Goal: Task Accomplishment & Management: Use online tool/utility

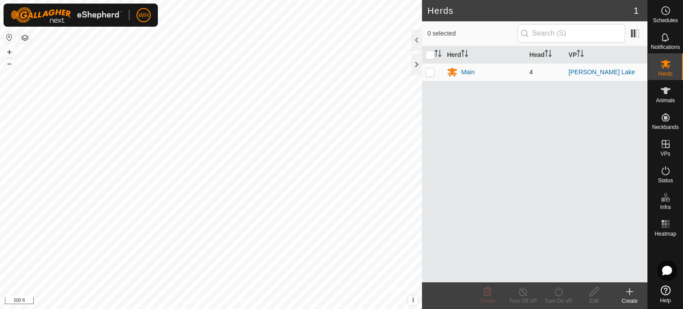
click at [434, 73] on p-checkbox at bounding box center [430, 72] width 9 height 7
checkbox input "true"
click at [556, 298] on div "Turn On VP" at bounding box center [559, 301] width 36 height 8
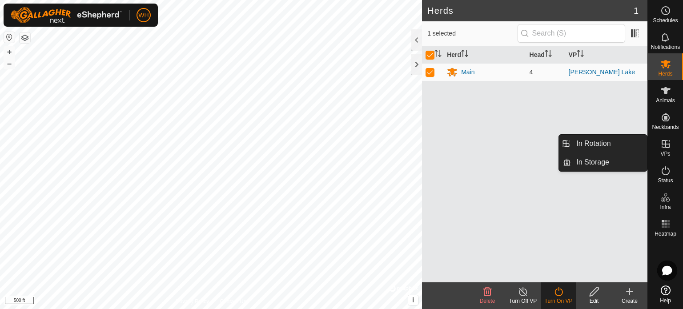
click at [673, 149] on es-virtualpaddocks-svg-icon at bounding box center [666, 144] width 16 height 14
click at [621, 148] on link "In Rotation" at bounding box center [609, 144] width 76 height 18
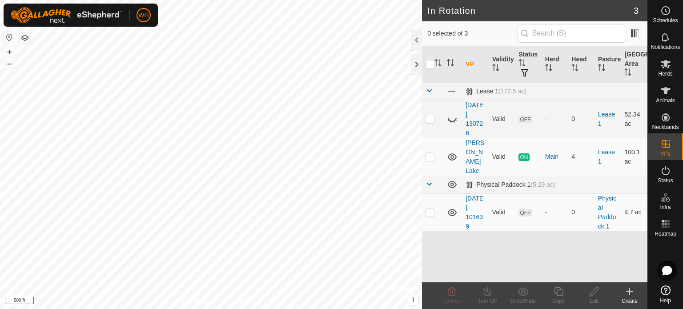
click at [626, 291] on icon at bounding box center [630, 292] width 11 height 11
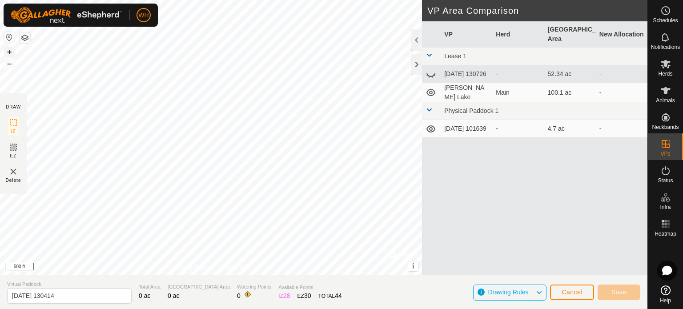
click at [12, 53] on button "+" at bounding box center [9, 52] width 11 height 11
click at [333, 0] on html "WH Schedules Notifications Herds Animals Neckbands VPs Status Infra Heatmap Hel…" at bounding box center [341, 154] width 683 height 309
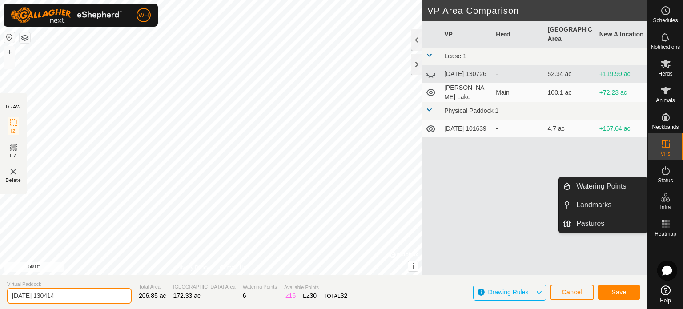
click at [72, 295] on input "2025-08-16 130414" at bounding box center [69, 296] width 125 height 16
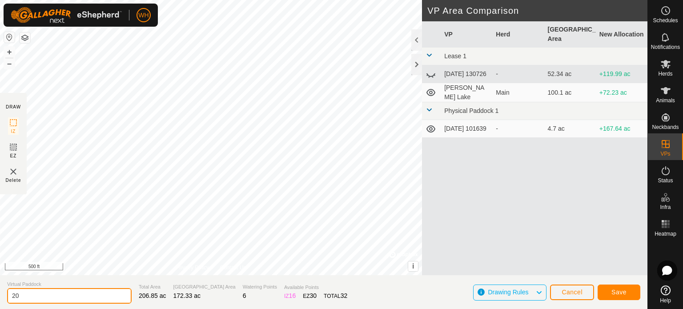
type input "2"
type input "[PERSON_NAME] to Dogskin Lease"
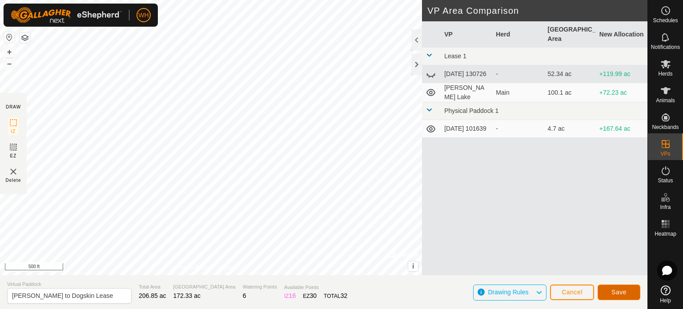
click at [606, 295] on button "Save" at bounding box center [619, 293] width 43 height 16
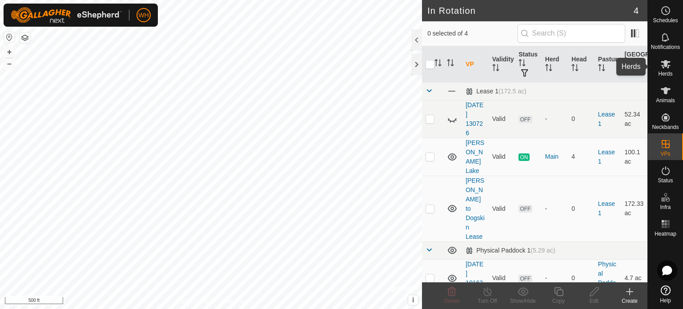
click at [666, 67] on icon at bounding box center [666, 64] width 11 height 11
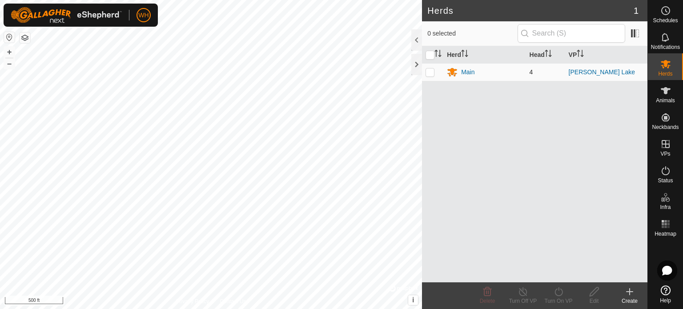
click at [428, 72] on p-checkbox at bounding box center [430, 72] width 9 height 7
checkbox input "true"
click at [562, 295] on icon at bounding box center [559, 292] width 11 height 11
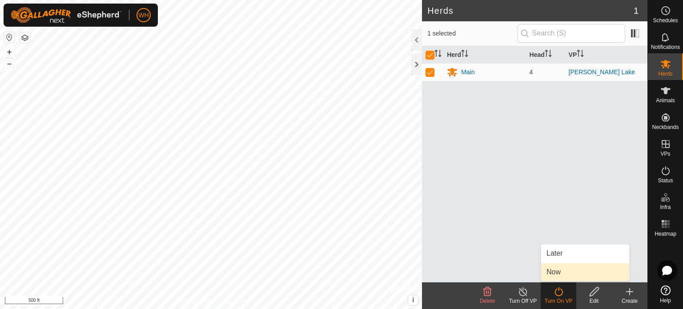
click at [558, 276] on link "Now" at bounding box center [586, 272] width 88 height 18
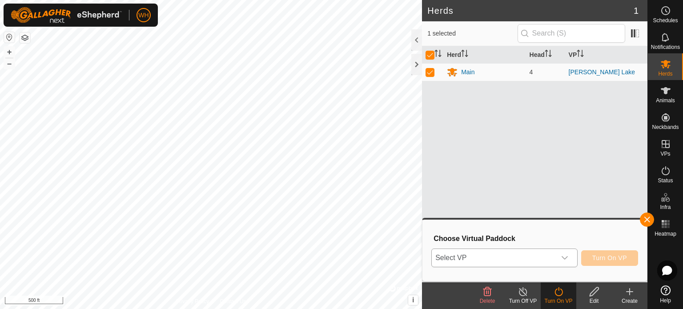
click at [568, 254] on div "dropdown trigger" at bounding box center [565, 258] width 18 height 18
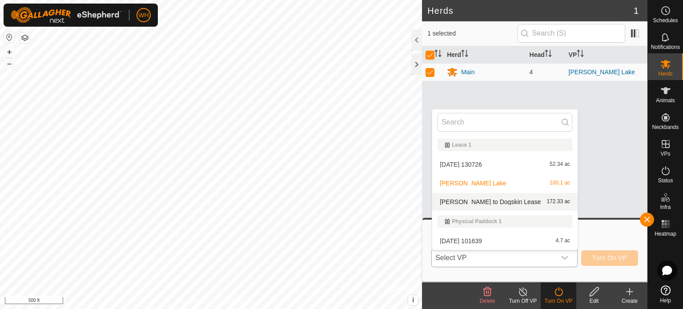
click at [501, 200] on li "Webb to Dogskin Lease 172.33 ac" at bounding box center [506, 202] width 146 height 18
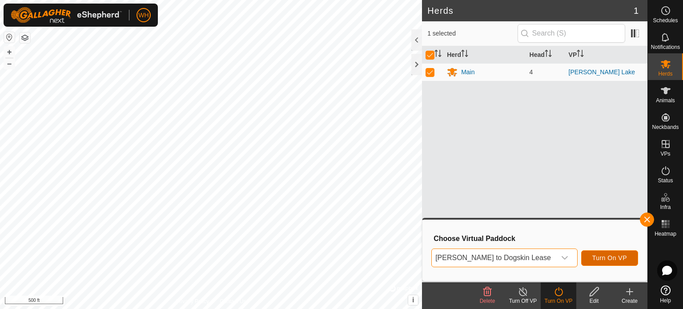
click at [596, 258] on span "Turn On VP" at bounding box center [610, 258] width 35 height 7
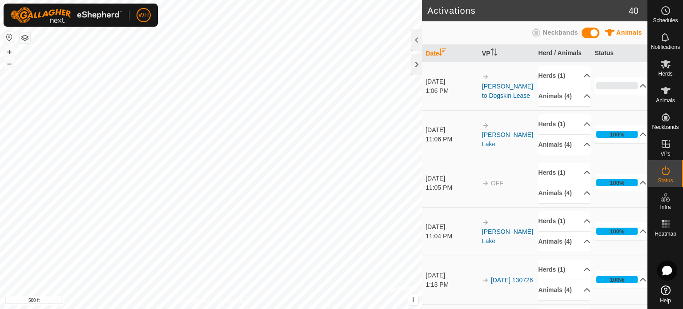
click at [252, 309] on html "WH Schedules Notifications Herds Animals Neckbands VPs Status Infra Heatmap Hel…" at bounding box center [341, 154] width 683 height 309
click at [352, 309] on html "WH Schedules Notifications Herds Animals Neckbands VPs Status Infra Heatmap Hel…" at bounding box center [341, 154] width 683 height 309
